Goal: Check status: Check status

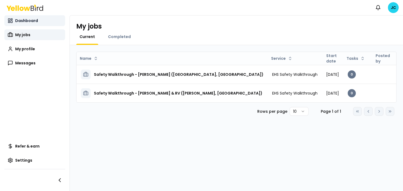
click at [31, 17] on link "Dashboard" at bounding box center [34, 20] width 61 height 11
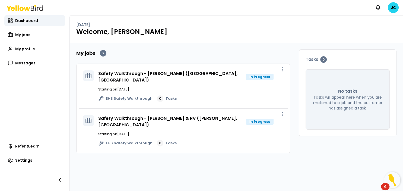
click at [228, 78] on div "Safety Walkthrough - Galpin Ford (Prescott, AZ) In Progress Starting on Oct 13 …" at bounding box center [190, 85] width 185 height 31
click at [285, 68] on button "button" at bounding box center [282, 69] width 11 height 11
click at [170, 74] on link "Safety Walkthrough - [PERSON_NAME] ([GEOGRAPHIC_DATA], [GEOGRAPHIC_DATA])" at bounding box center [167, 76] width 139 height 13
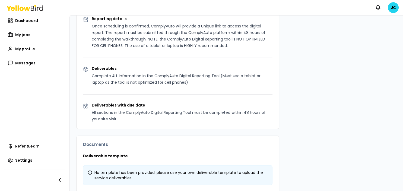
scroll to position [314, 0]
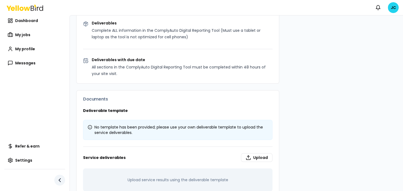
click at [58, 179] on icon "button" at bounding box center [59, 180] width 7 height 7
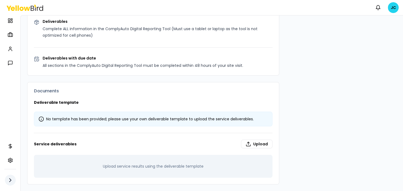
scroll to position [283, 0]
